Goal: Navigation & Orientation: Find specific page/section

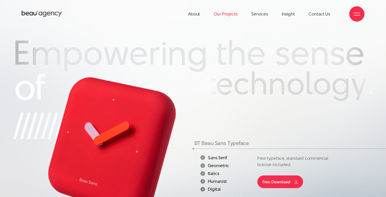
click at [230, 17] on link "Our Projects" at bounding box center [226, 14] width 24 height 28
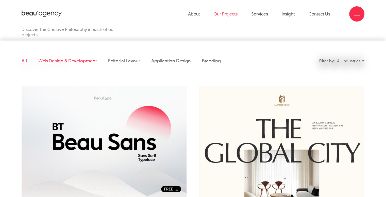
scroll to position [101, 0]
click at [353, 61] on div "All Industries" at bounding box center [350, 61] width 27 height 9
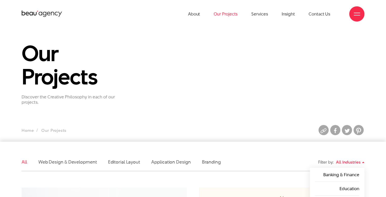
scroll to position [0, 0]
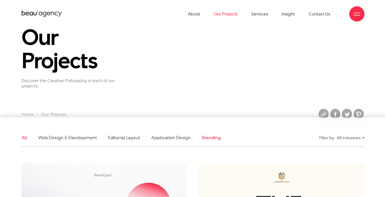
click at [208, 137] on link "Branding" at bounding box center [211, 138] width 19 height 6
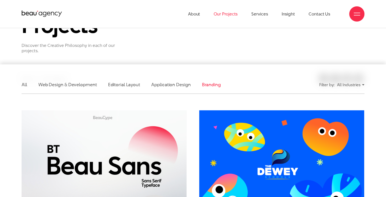
scroll to position [78, 0]
